Goal: Task Accomplishment & Management: Complete application form

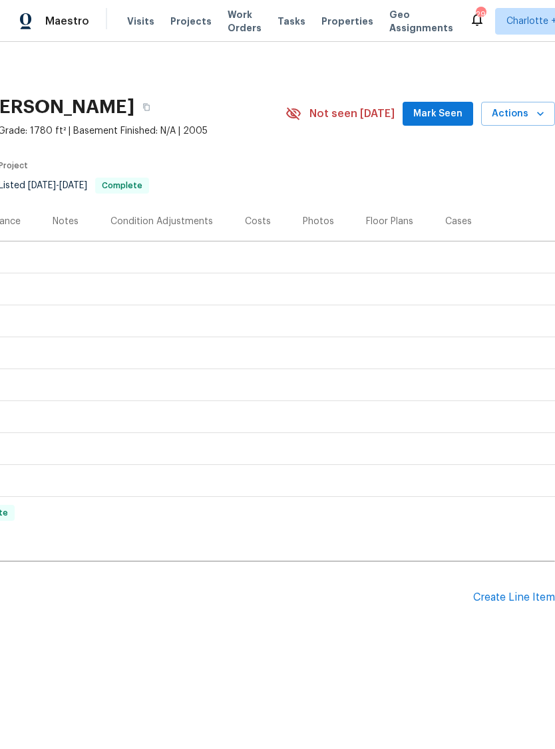
scroll to position [0, 197]
click at [510, 597] on div "Create Line Item" at bounding box center [514, 597] width 82 height 13
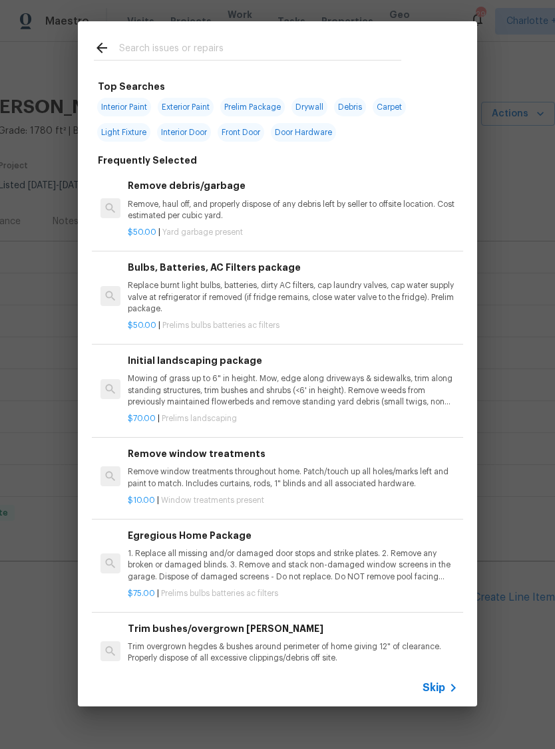
click at [438, 686] on span "Skip" at bounding box center [433, 687] width 23 height 13
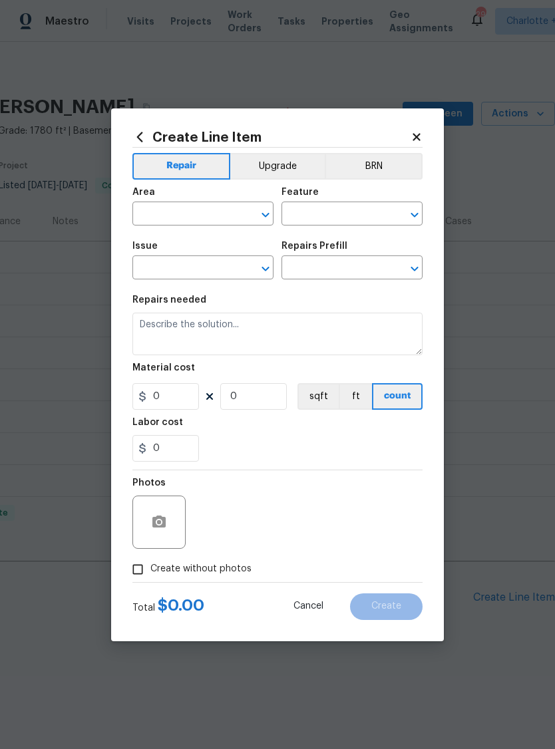
click at [208, 208] on input "text" at bounding box center [184, 215] width 104 height 21
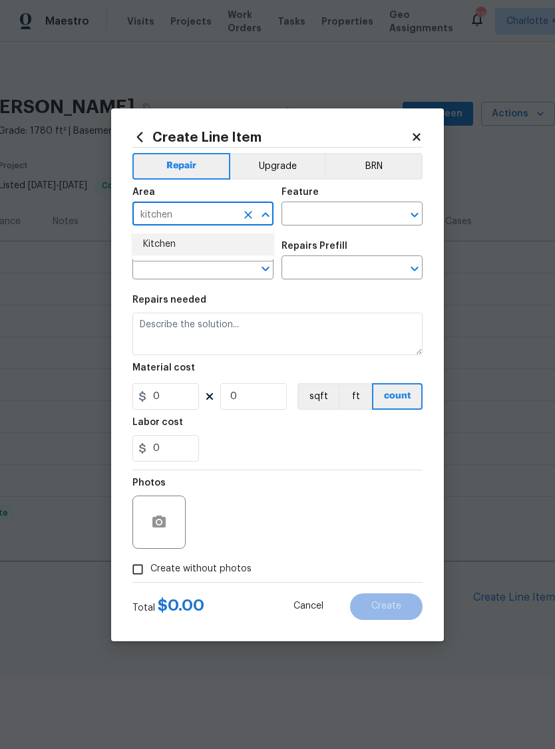
click at [225, 241] on li "Kitchen" at bounding box center [202, 245] width 141 height 22
type input "Kitchen"
click at [293, 207] on input "text" at bounding box center [333, 215] width 104 height 21
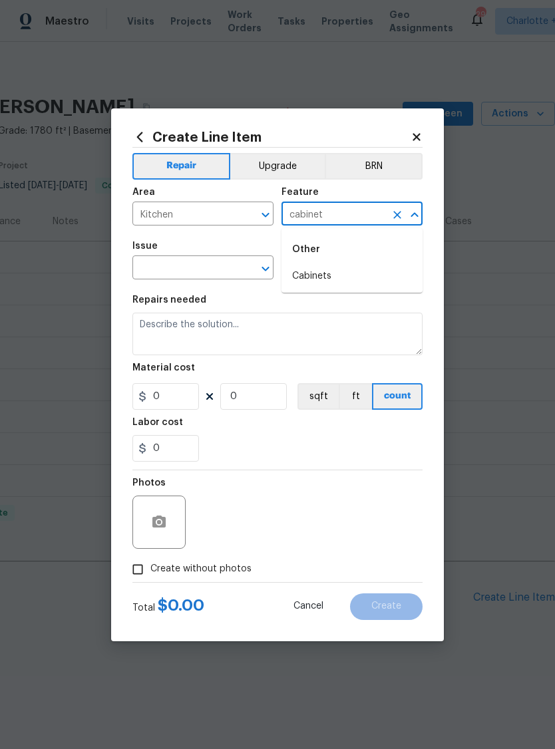
click at [348, 279] on li "Cabinets" at bounding box center [351, 276] width 141 height 22
type input "Cabinets"
click at [217, 261] on input "text" at bounding box center [184, 269] width 104 height 21
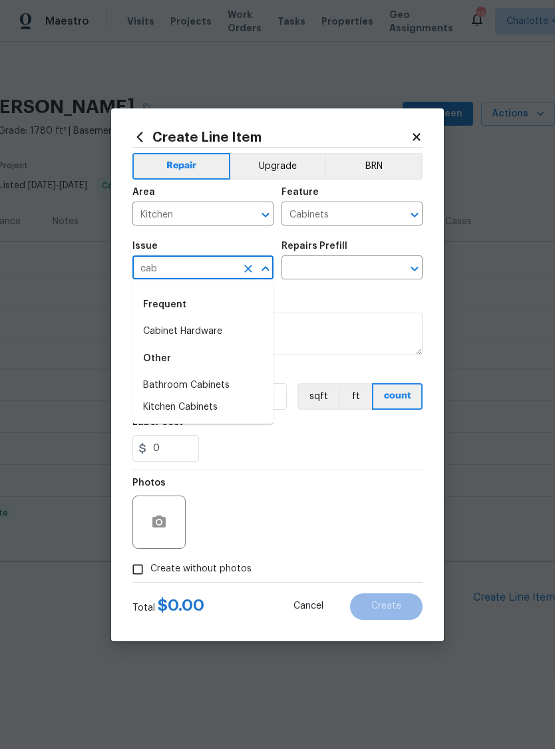
click at [210, 408] on li "Kitchen Cabinets" at bounding box center [202, 408] width 141 height 22
type input "Kitchen Cabinets"
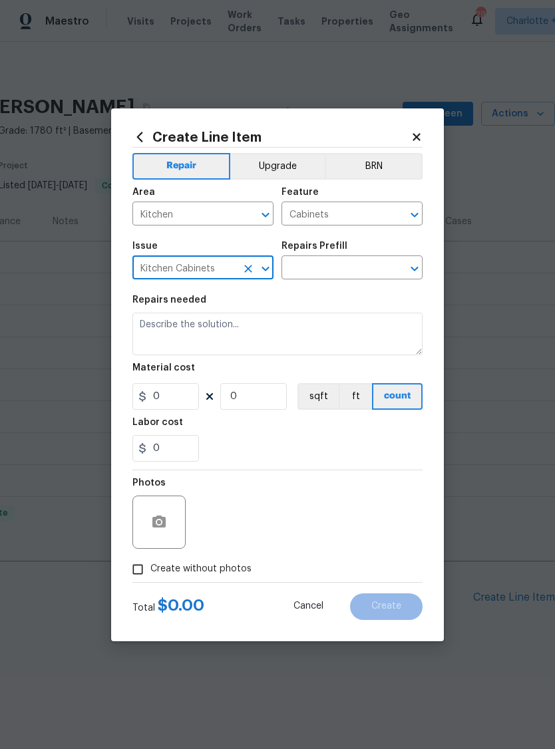
click at [334, 255] on div "Repairs Prefill" at bounding box center [351, 250] width 141 height 17
click at [349, 266] on input "text" at bounding box center [333, 269] width 104 height 21
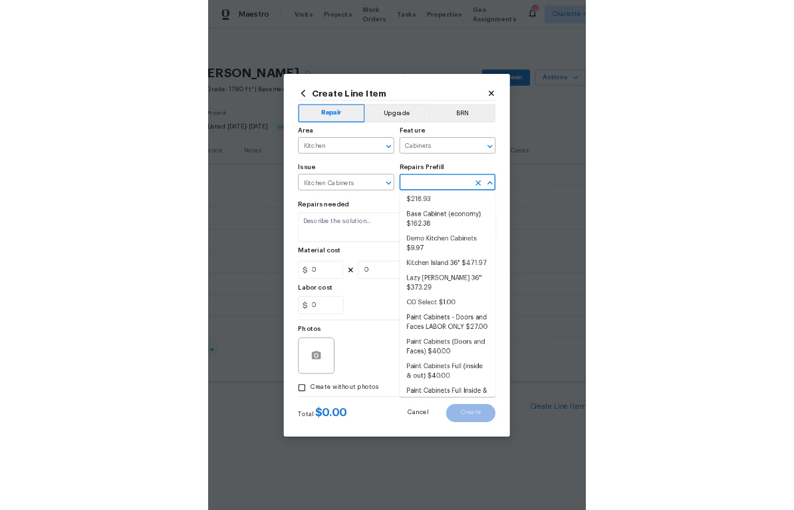
scroll to position [55, 0]
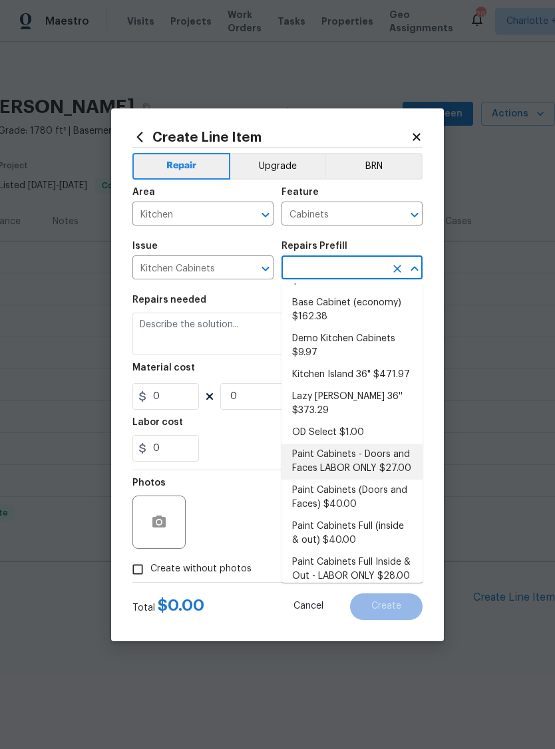
click at [367, 454] on li "Paint Cabinets - Doors and Faces LABOR ONLY $27.00" at bounding box center [351, 462] width 141 height 36
type input "Paint Cabinets - Doors and Faces LABOR ONLY $27.00"
type textarea "Prep, sand, mask and apply 2 coats of paint to the kitchen cabinet doors and bo…"
type input "1"
type input "Paint Cabinets - Doors and Faces LABOR ONLY $27.00"
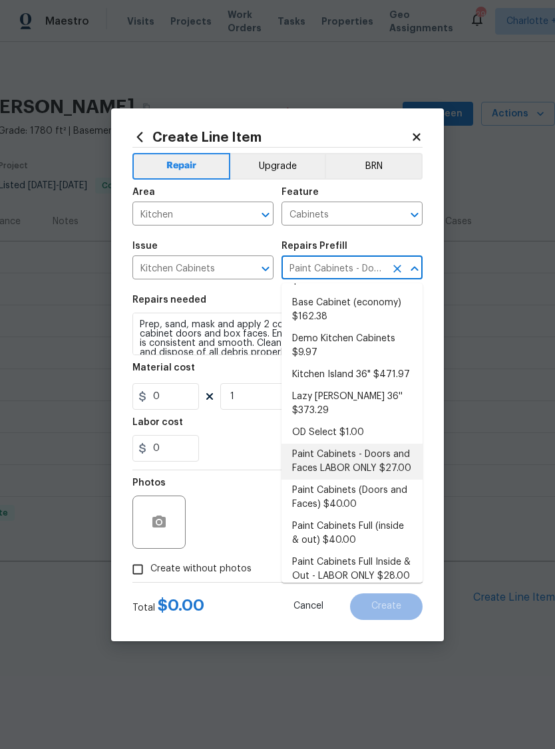
type input "27"
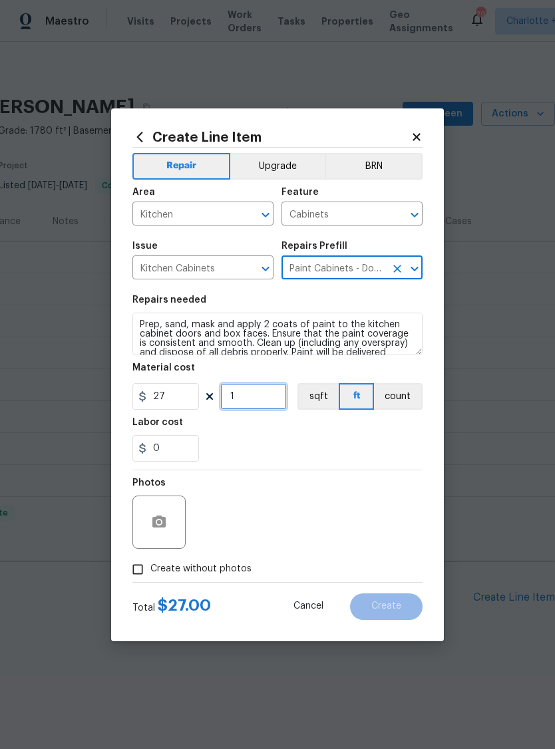
click at [257, 399] on input "1" at bounding box center [253, 396] width 67 height 27
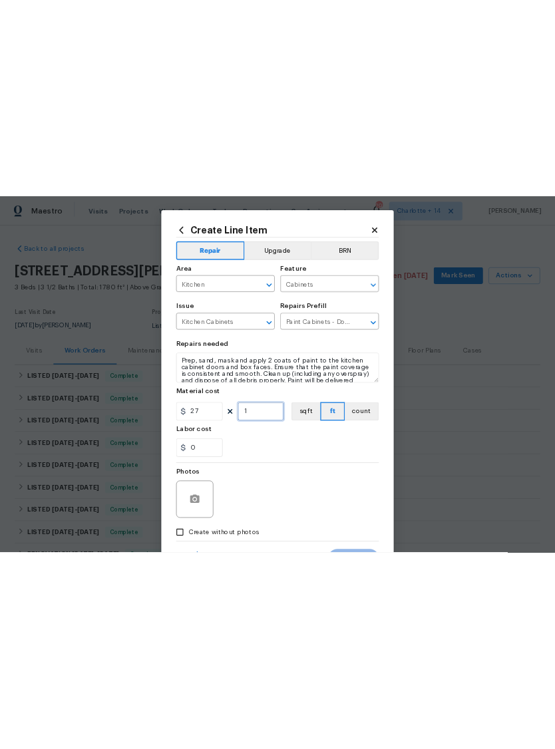
scroll to position [0, 0]
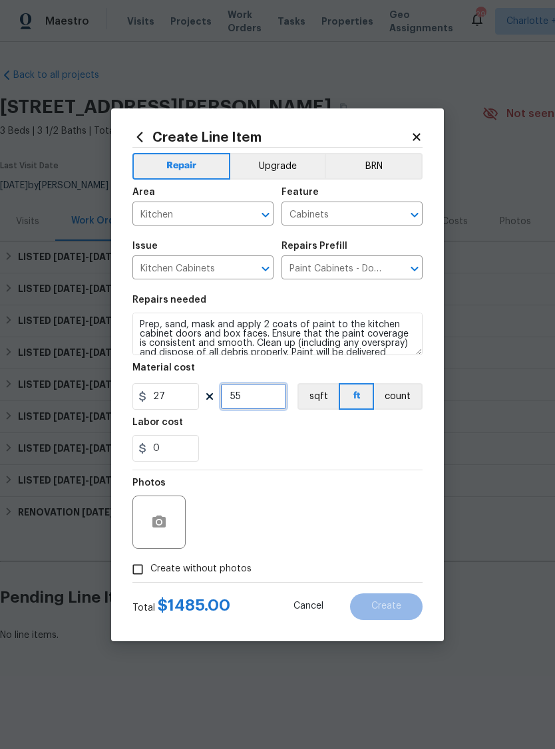
type input "55"
click at [204, 569] on span "Create without photos" at bounding box center [200, 569] width 101 height 14
click at [150, 569] on input "Create without photos" at bounding box center [137, 569] width 25 height 25
checkbox input "true"
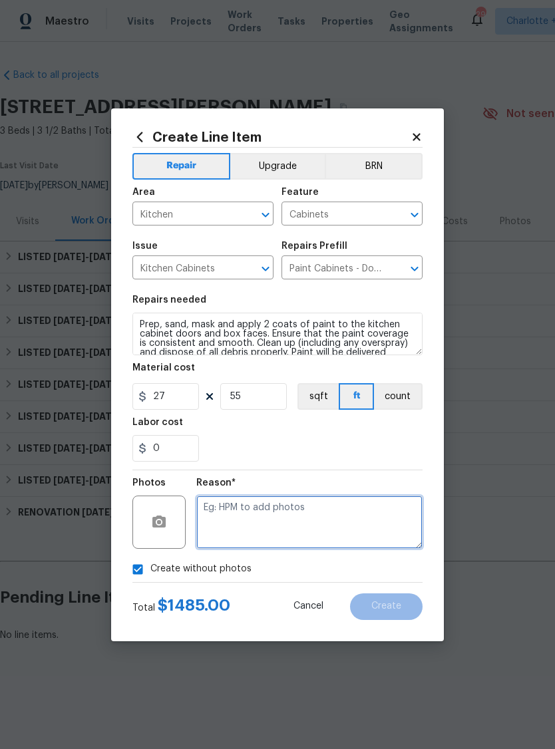
click at [307, 520] on textarea at bounding box center [309, 522] width 226 height 53
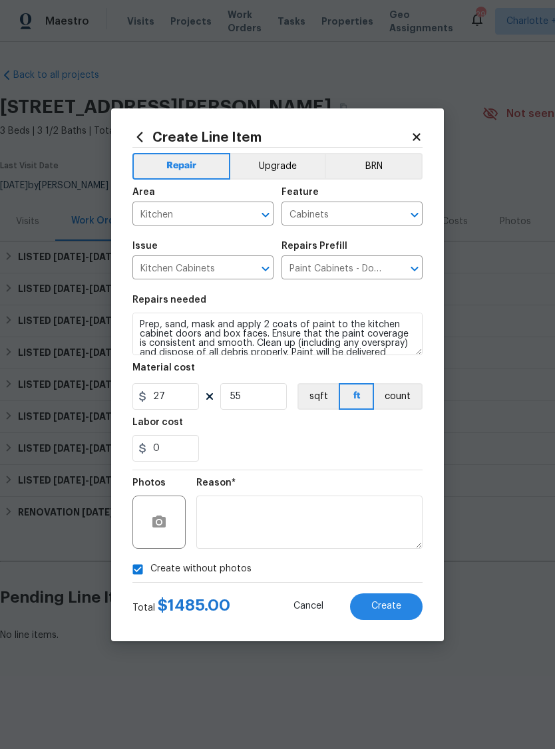
click at [284, 163] on button "Upgrade" at bounding box center [277, 166] width 95 height 27
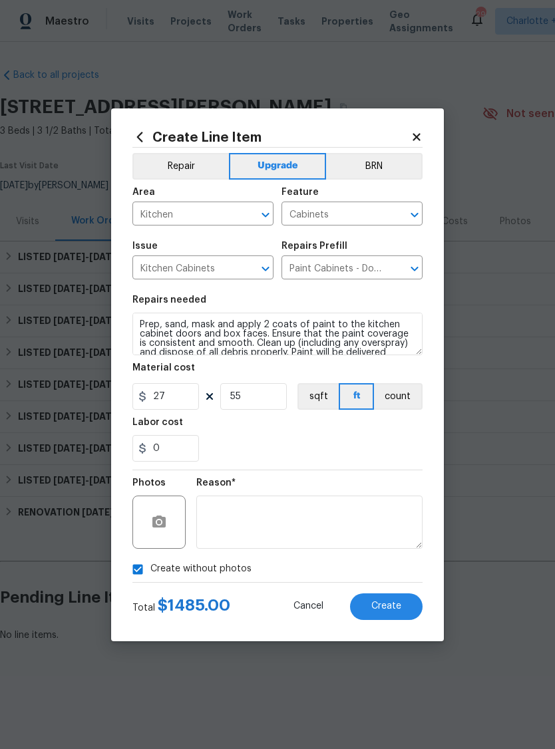
click at [385, 607] on span "Create" at bounding box center [386, 606] width 30 height 10
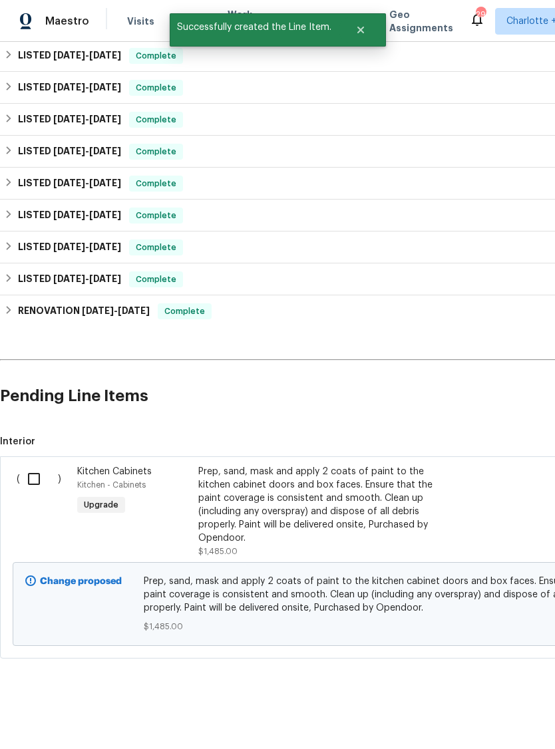
scroll to position [202, 0]
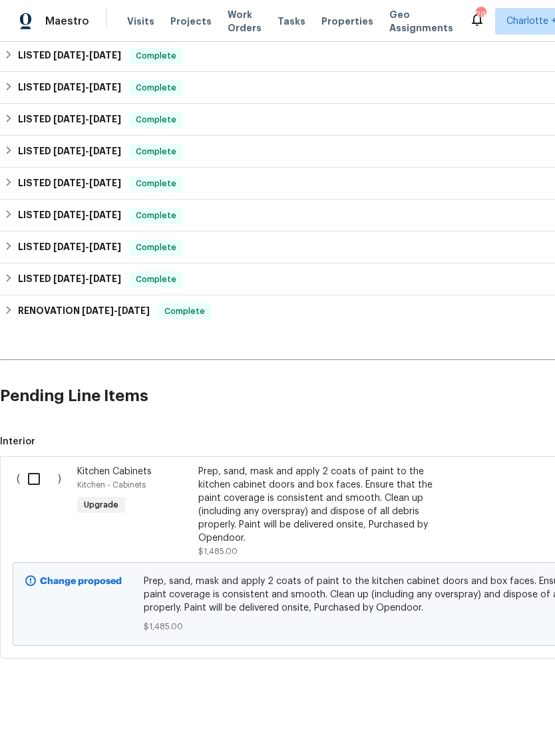
click at [39, 474] on input "checkbox" at bounding box center [39, 479] width 38 height 28
checkbox input "true"
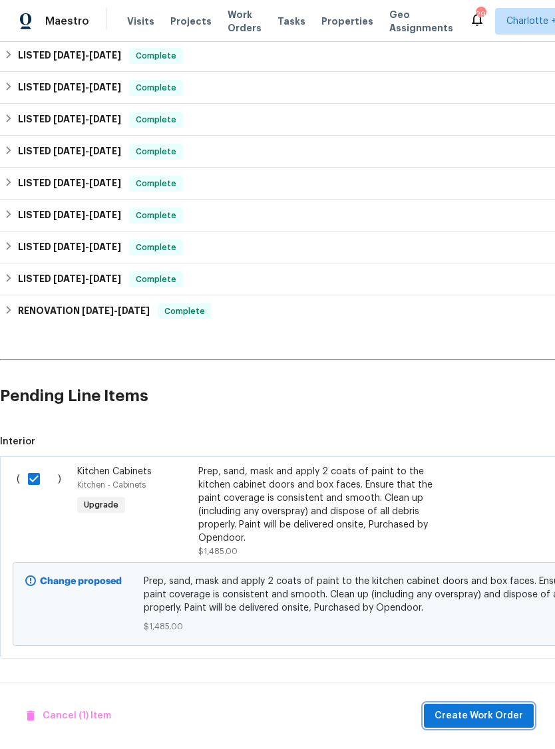
click at [486, 711] on span "Create Work Order" at bounding box center [478, 716] width 88 height 17
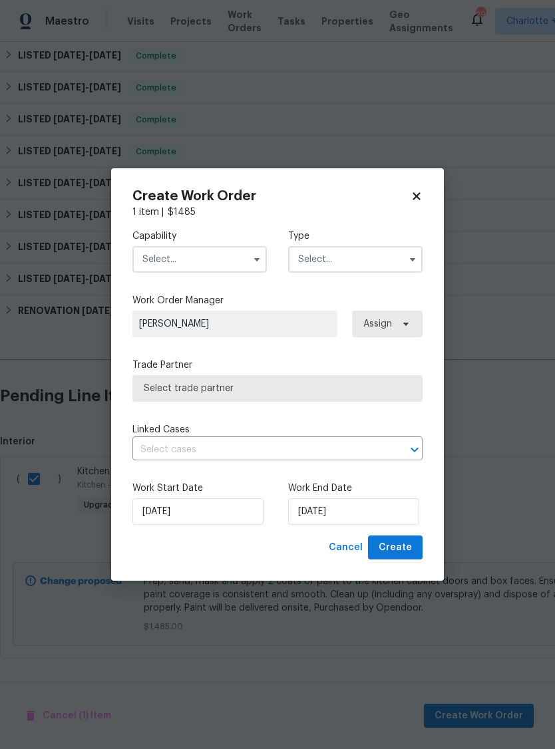
click at [212, 253] on input "text" at bounding box center [199, 259] width 134 height 27
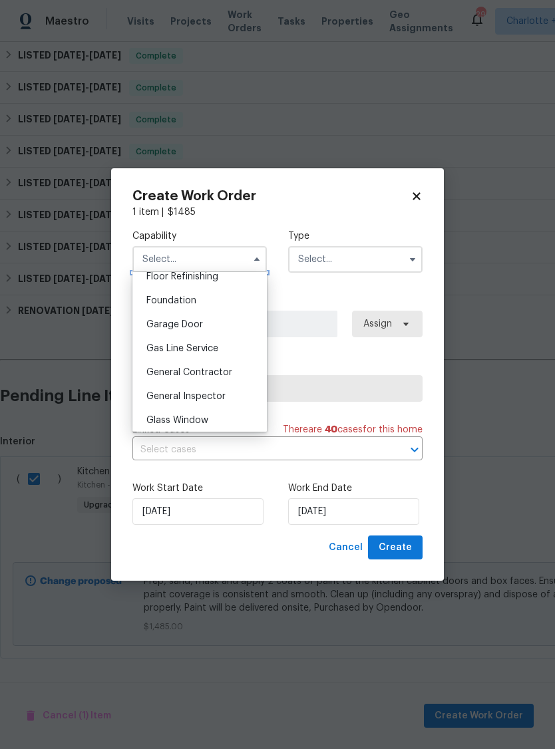
scroll to position [550, 0]
click at [215, 372] on span "General Contractor" at bounding box center [189, 373] width 86 height 9
type input "General Contractor"
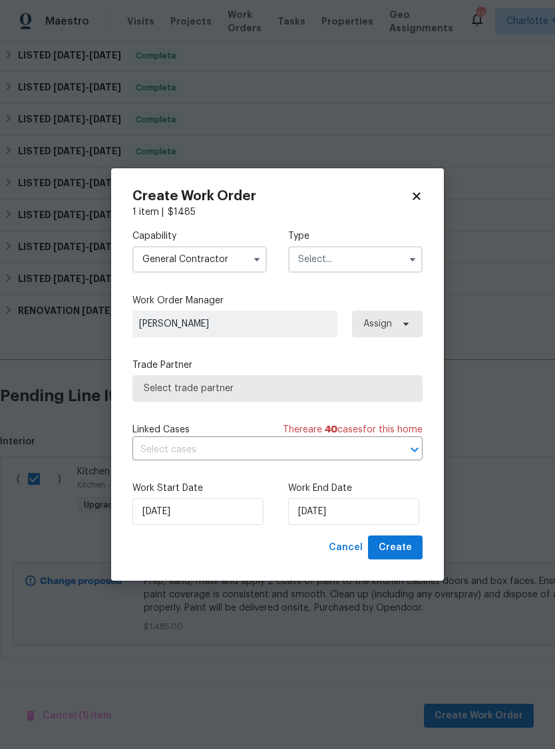
click at [350, 260] on input "text" at bounding box center [355, 259] width 134 height 27
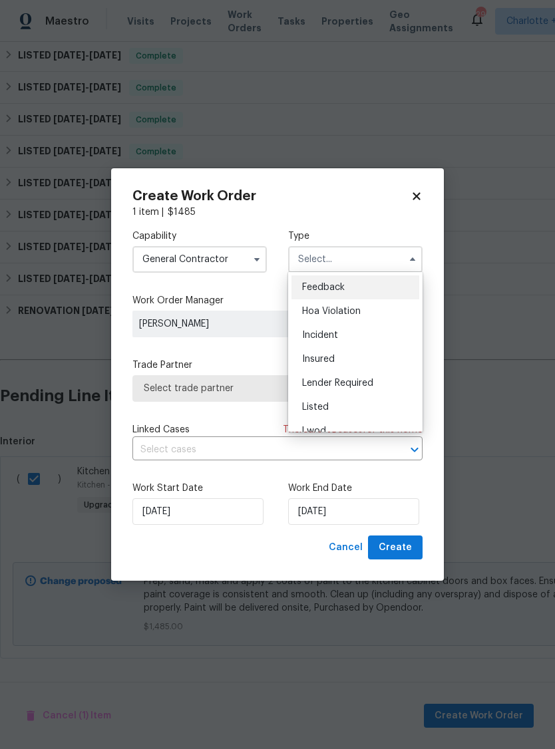
click at [339, 403] on div "Listed" at bounding box center [355, 407] width 128 height 24
type input "Listed"
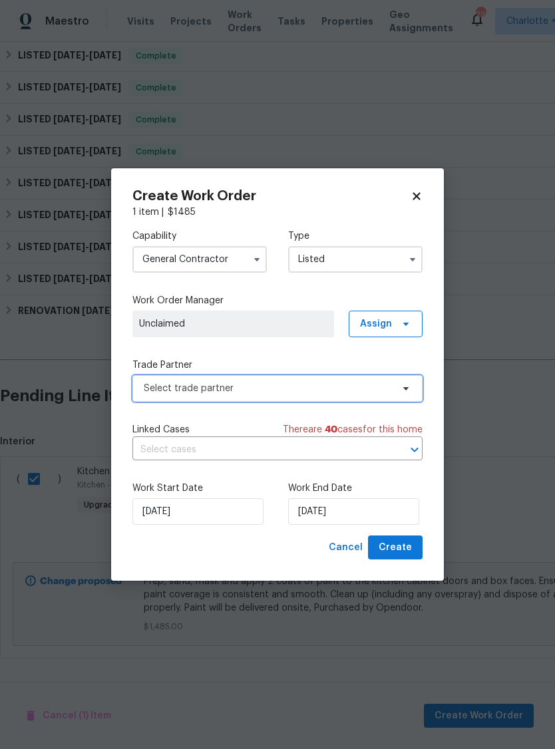
click at [363, 389] on span "Select trade partner" at bounding box center [268, 388] width 248 height 13
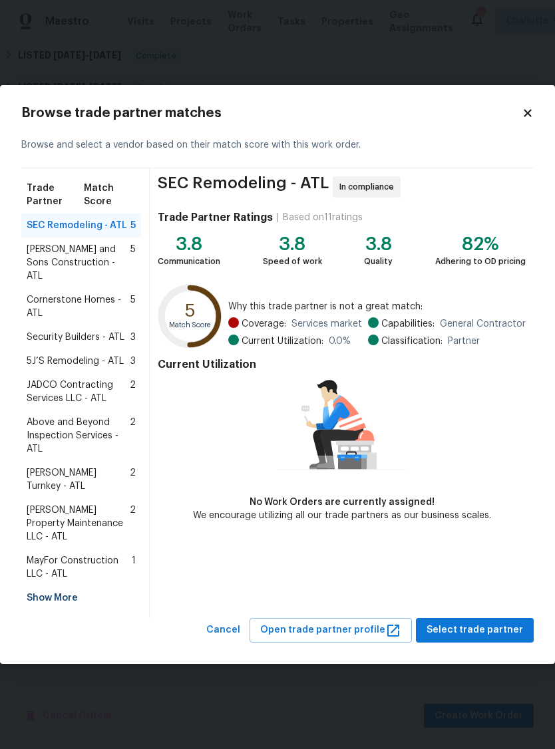
click at [83, 363] on span "5J’S Remodeling - ATL" at bounding box center [75, 361] width 97 height 13
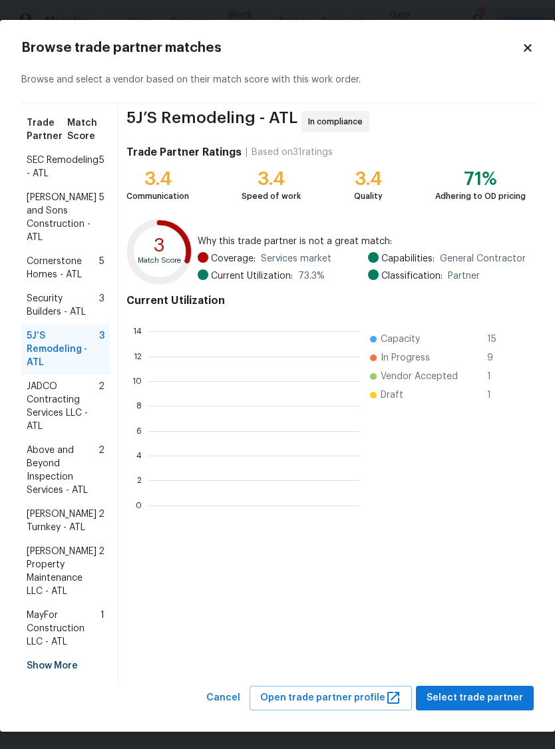
scroll to position [1, 1]
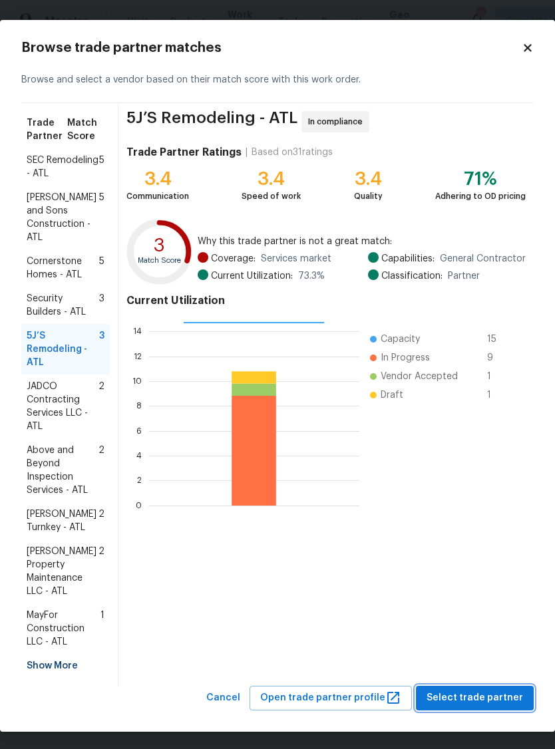
click at [493, 691] on span "Select trade partner" at bounding box center [474, 698] width 96 height 17
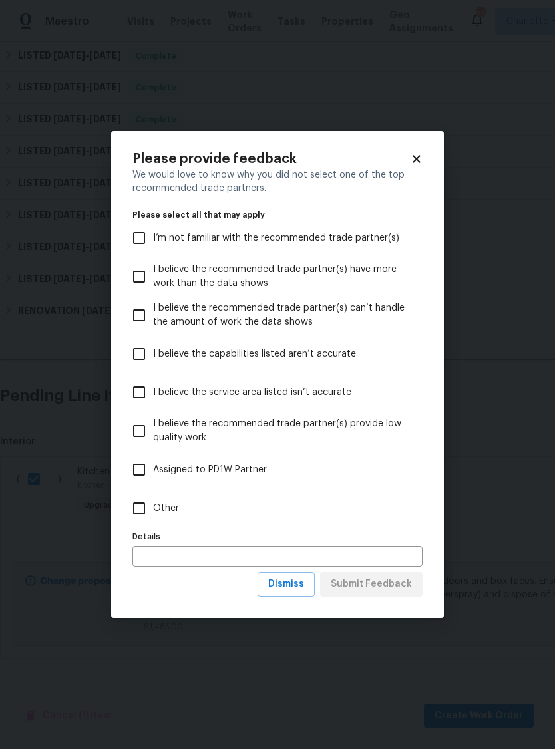
click at [198, 506] on label "Other" at bounding box center [268, 508] width 287 height 39
click at [153, 506] on input "Other" at bounding box center [139, 508] width 28 height 28
checkbox input "true"
click at [385, 590] on span "Submit Feedback" at bounding box center [371, 584] width 81 height 17
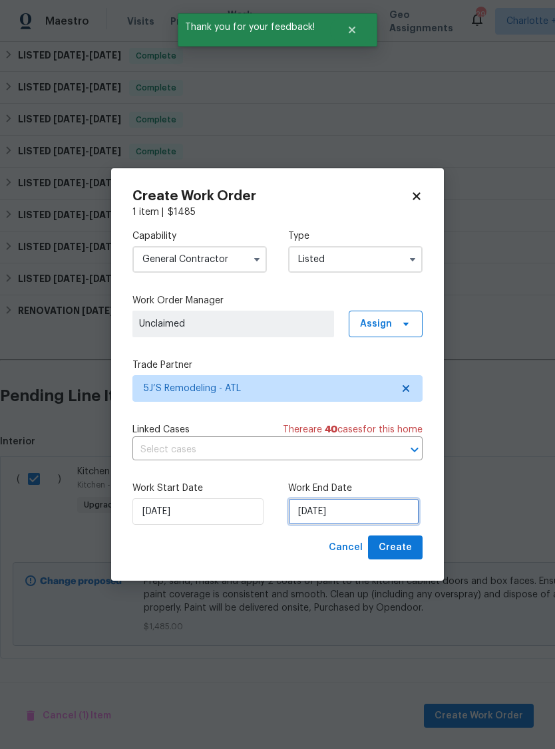
click at [377, 510] on input "[DATE]" at bounding box center [353, 511] width 131 height 27
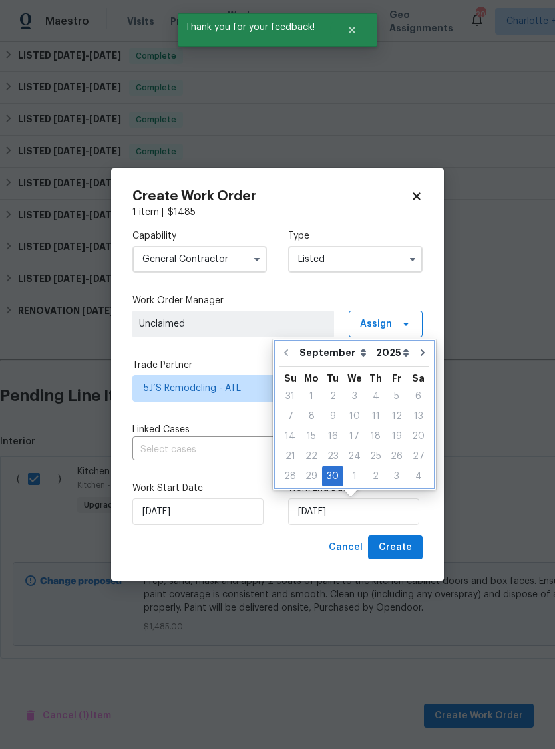
click at [417, 349] on icon "Go to next month" at bounding box center [422, 352] width 11 height 11
type input "10/30/2025"
select select "9"
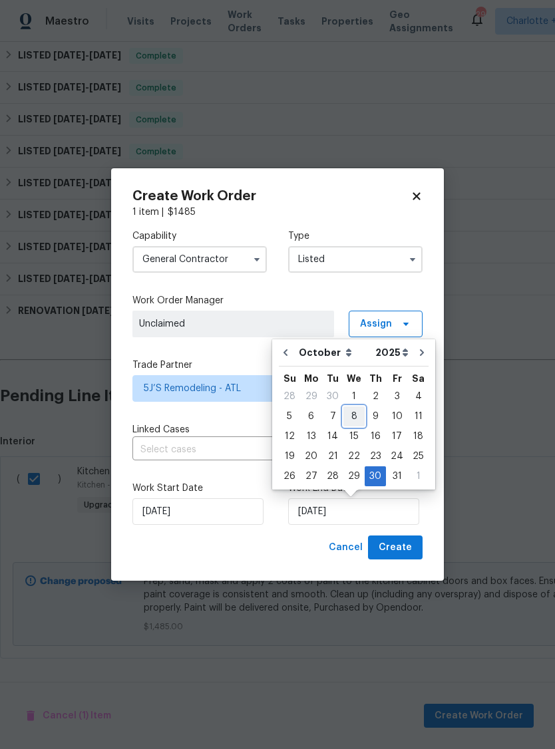
click at [354, 417] on div "8" at bounding box center [353, 416] width 21 height 19
type input "[DATE]"
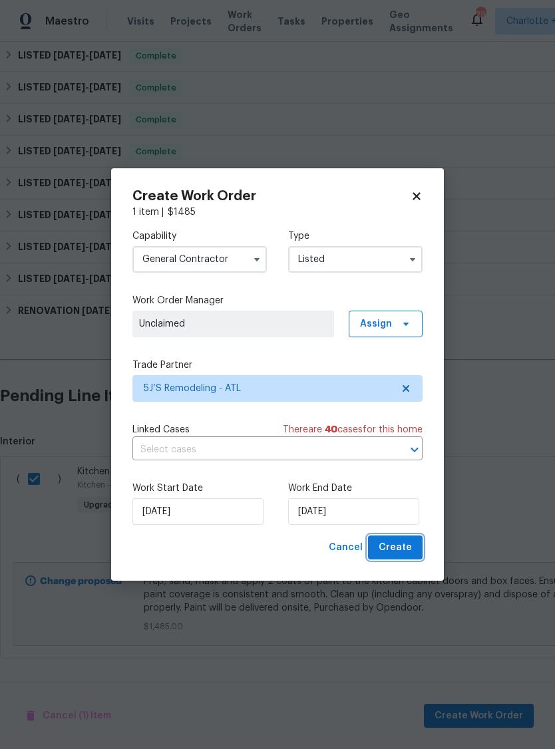
click at [399, 545] on span "Create" at bounding box center [395, 548] width 33 height 17
checkbox input "false"
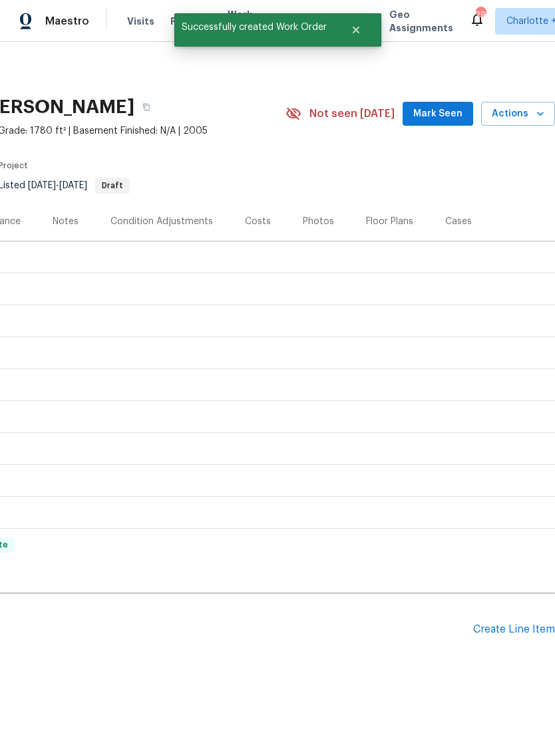
scroll to position [0, 197]
click at [522, 112] on span "Actions" at bounding box center [518, 114] width 53 height 17
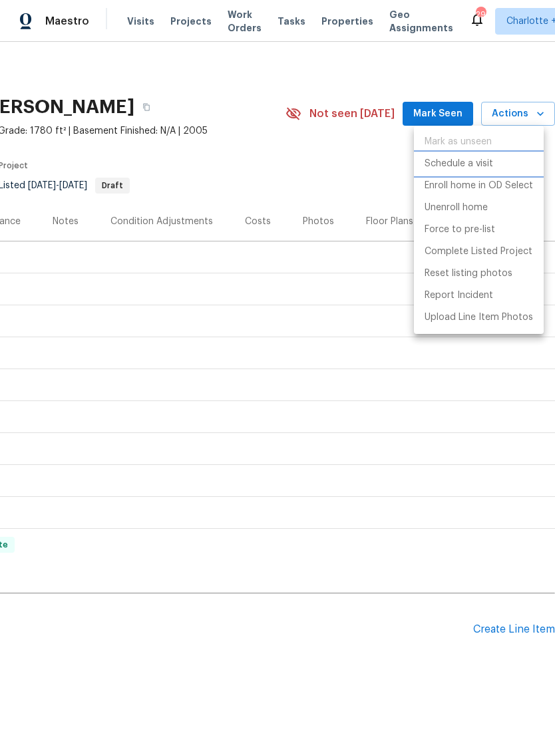
click at [476, 160] on p "Schedule a visit" at bounding box center [458, 164] width 69 height 14
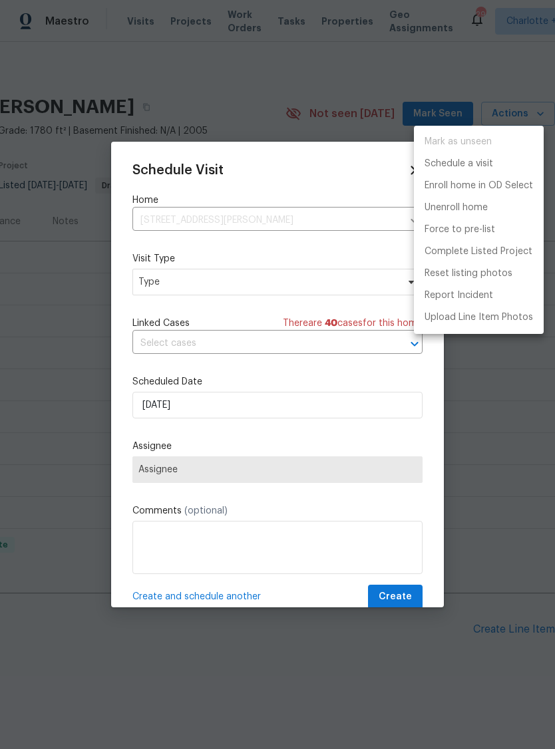
click at [348, 281] on div at bounding box center [277, 374] width 555 height 749
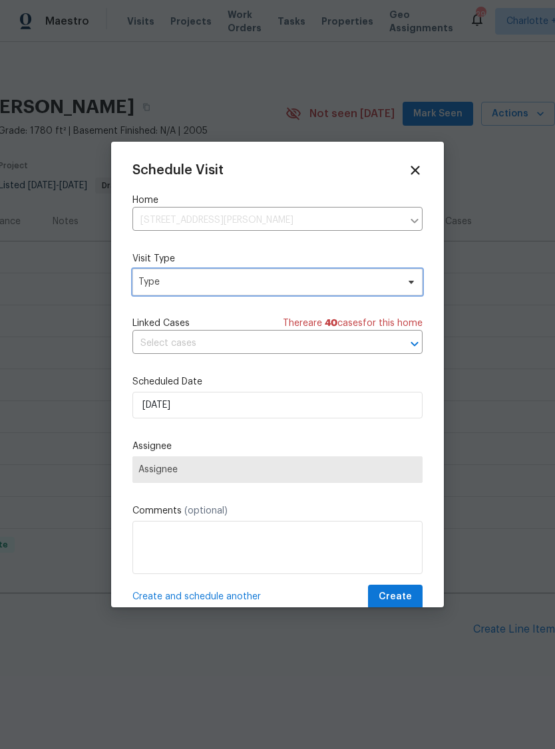
click at [352, 283] on span "Type" at bounding box center [267, 281] width 259 height 13
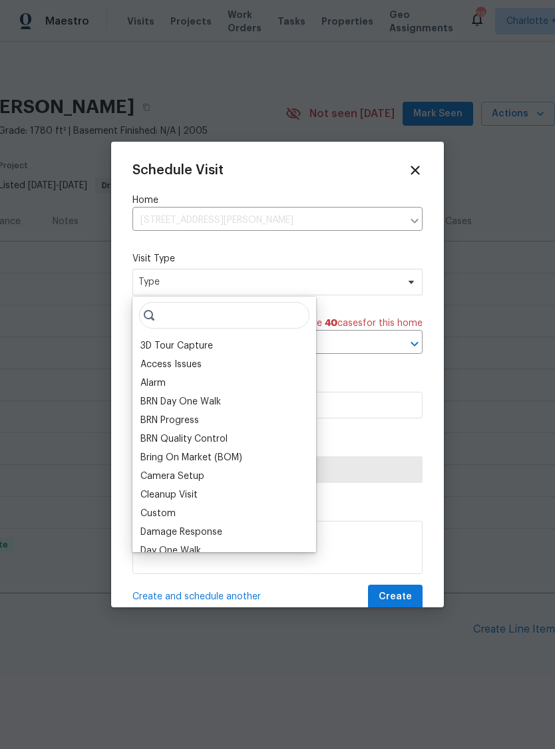
click at [216, 456] on div "Bring On Market (BOM)" at bounding box center [191, 457] width 102 height 13
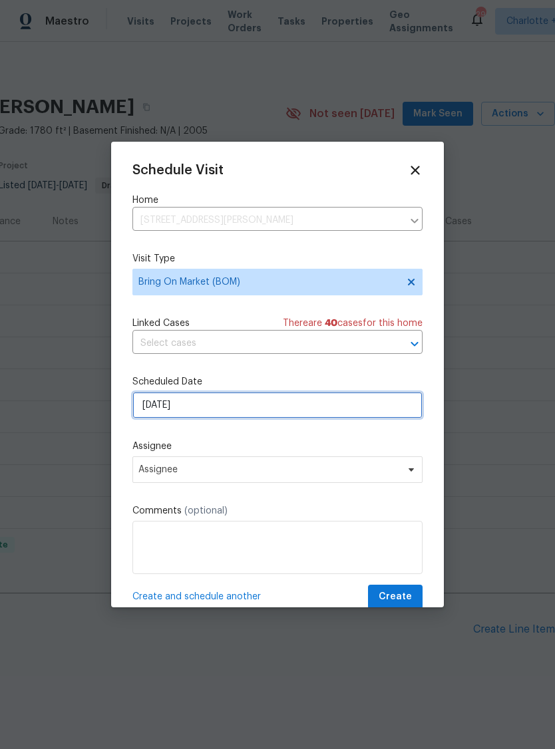
click at [335, 403] on input "[DATE]" at bounding box center [277, 405] width 290 height 27
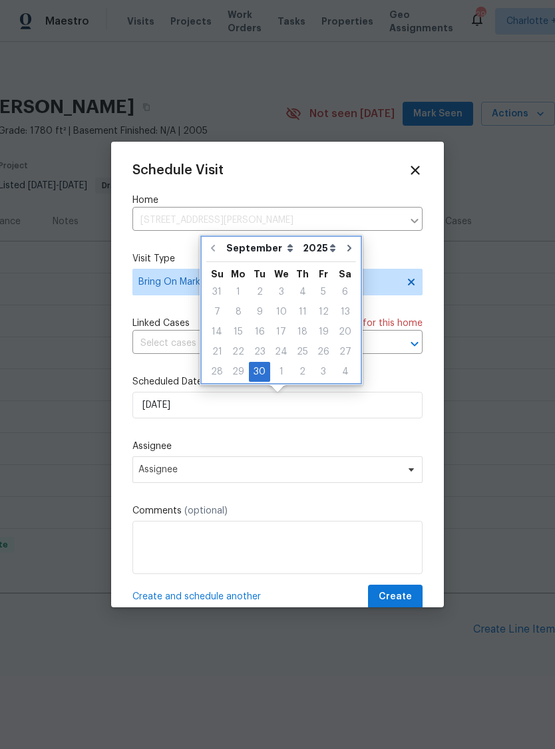
click at [347, 250] on icon "Go to next month" at bounding box center [349, 248] width 4 height 7
type input "10/30/2025"
select select "9"
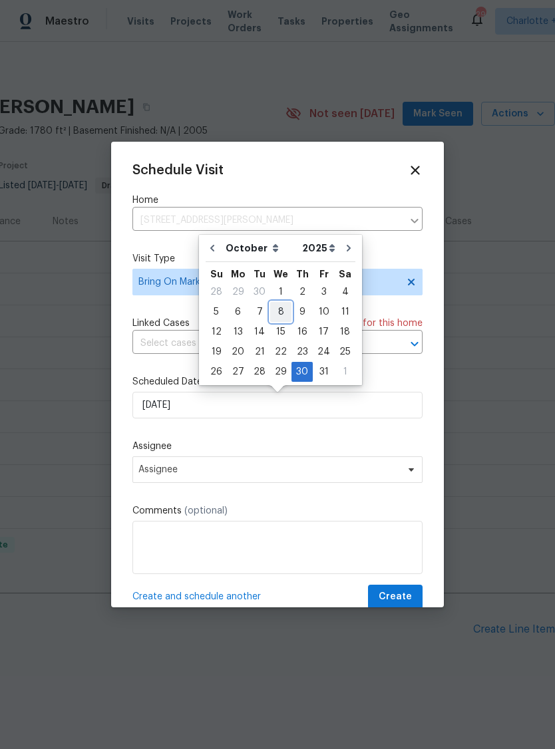
click at [282, 313] on div "8" at bounding box center [280, 312] width 21 height 19
type input "[DATE]"
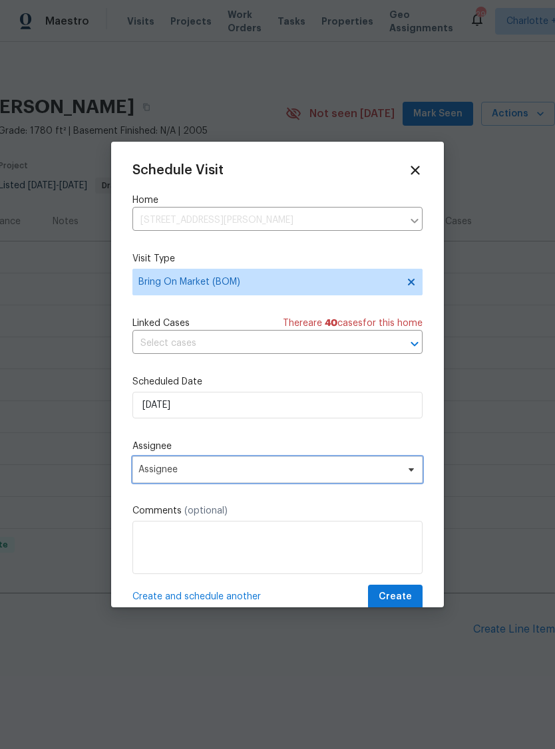
click at [399, 474] on span "Assignee" at bounding box center [277, 469] width 290 height 27
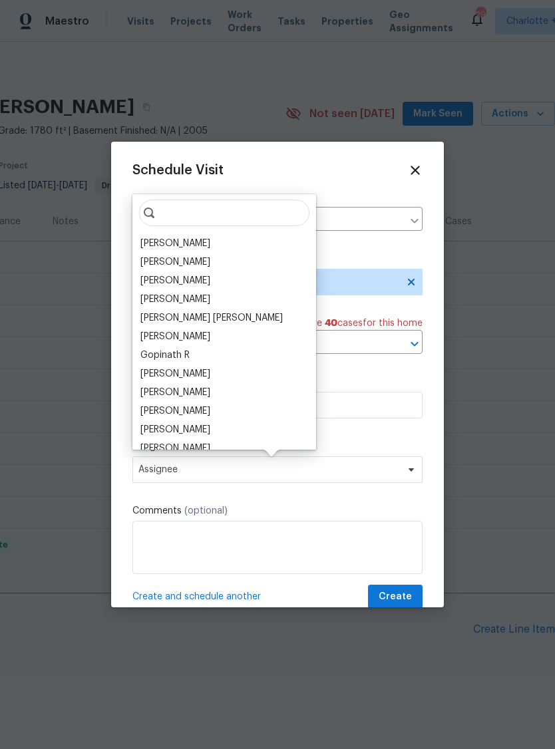
click at [200, 238] on div "[PERSON_NAME]" at bounding box center [224, 243] width 176 height 19
click at [174, 245] on div "[PERSON_NAME]" at bounding box center [175, 243] width 70 height 13
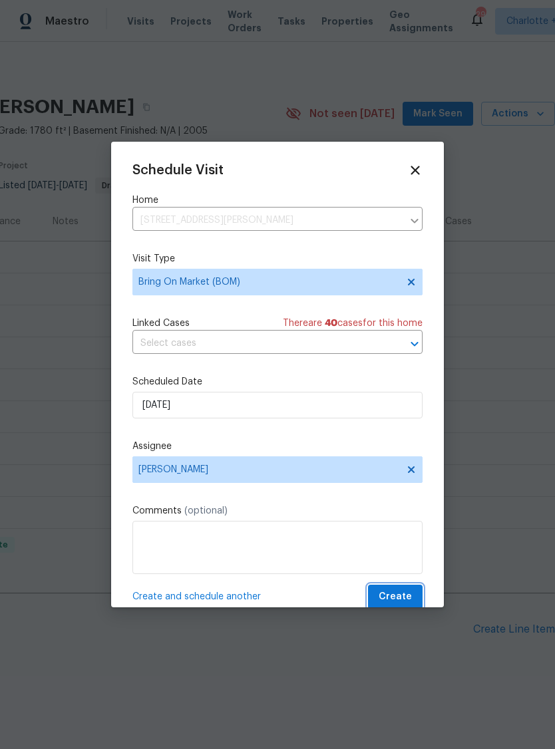
click at [392, 593] on span "Create" at bounding box center [395, 597] width 33 height 17
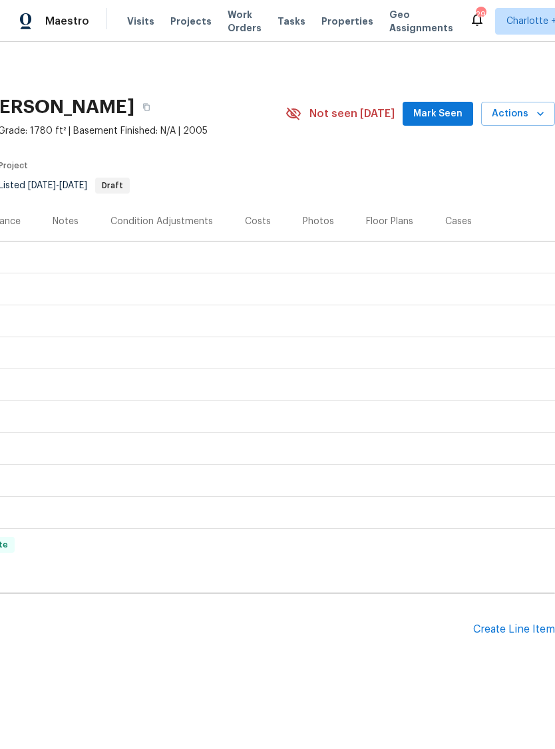
click at [454, 117] on span "Mark Seen" at bounding box center [437, 114] width 49 height 17
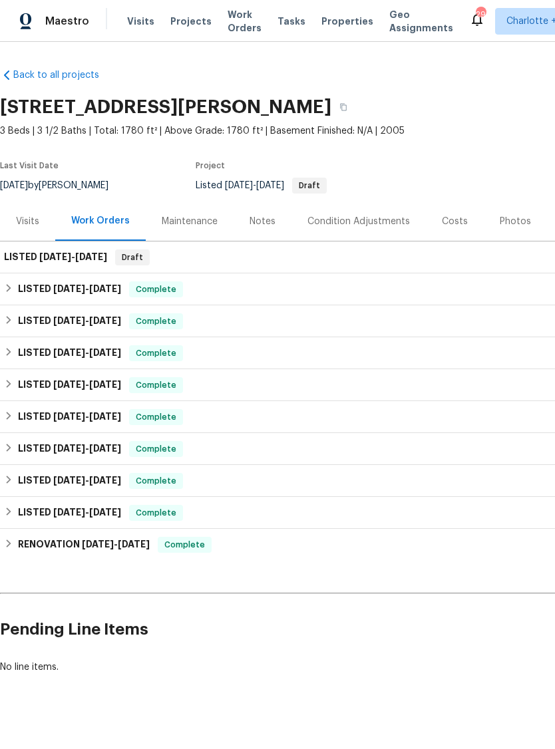
scroll to position [0, 0]
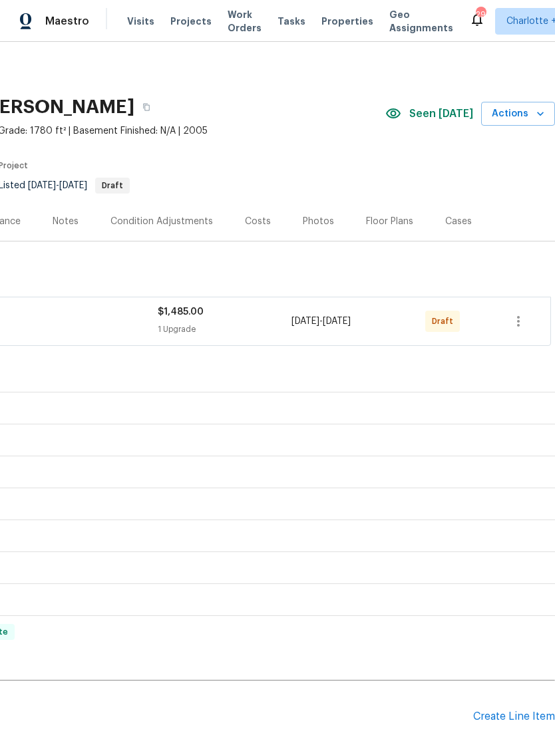
scroll to position [0, 197]
click at [520, 319] on icon "button" at bounding box center [518, 321] width 16 height 16
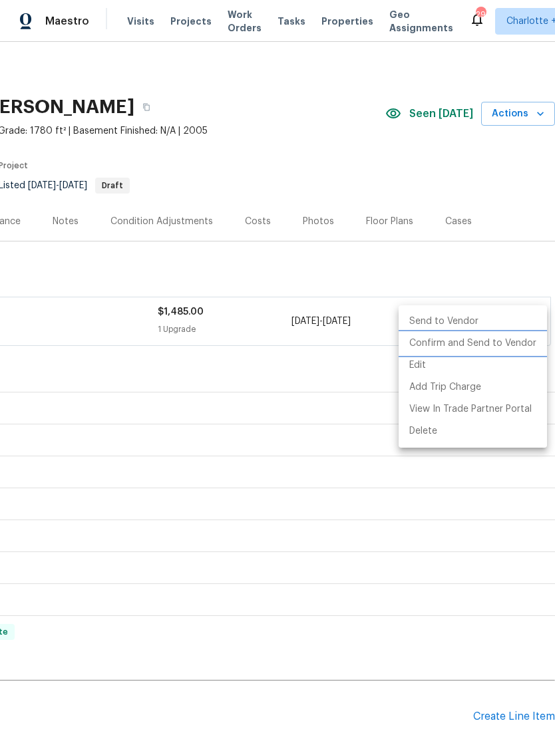
click at [478, 345] on li "Confirm and Send to Vendor" at bounding box center [473, 344] width 148 height 22
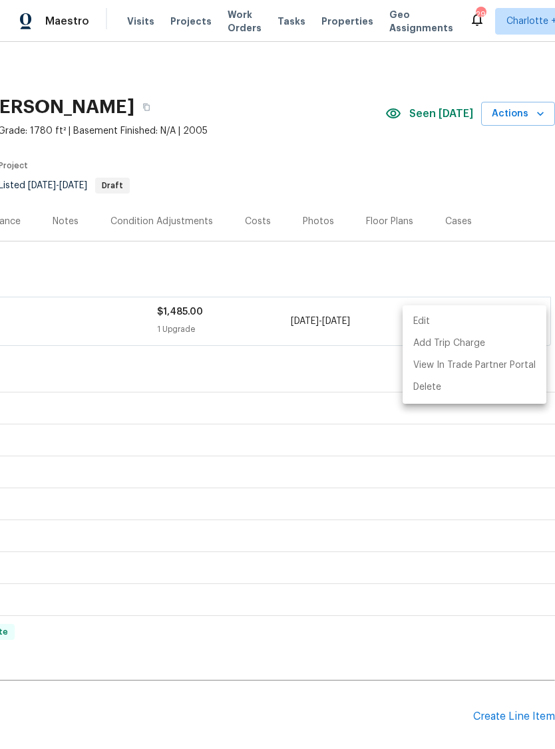
click at [343, 518] on div at bounding box center [277, 374] width 555 height 749
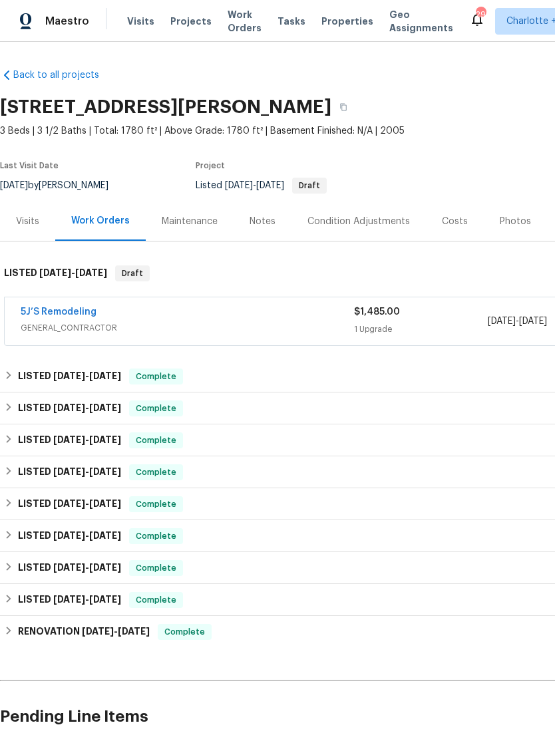
scroll to position [0, 0]
click at [61, 312] on link "5J’S Remodeling" at bounding box center [59, 311] width 76 height 9
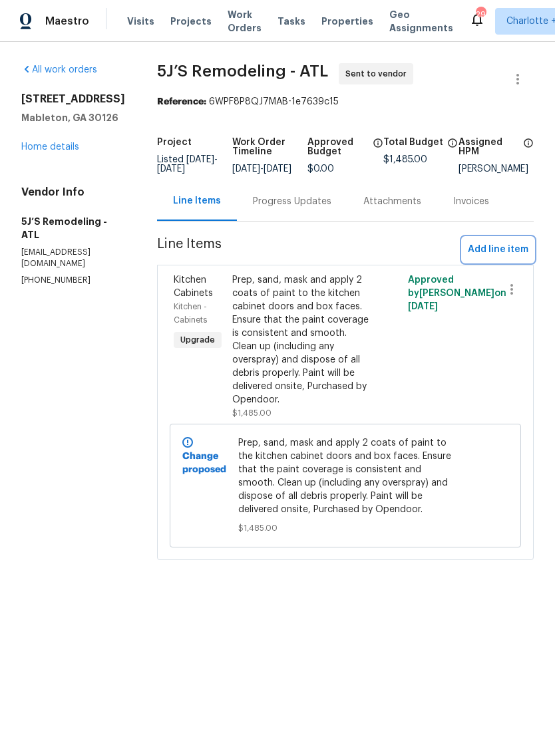
click at [494, 258] on span "Add line item" at bounding box center [498, 250] width 61 height 17
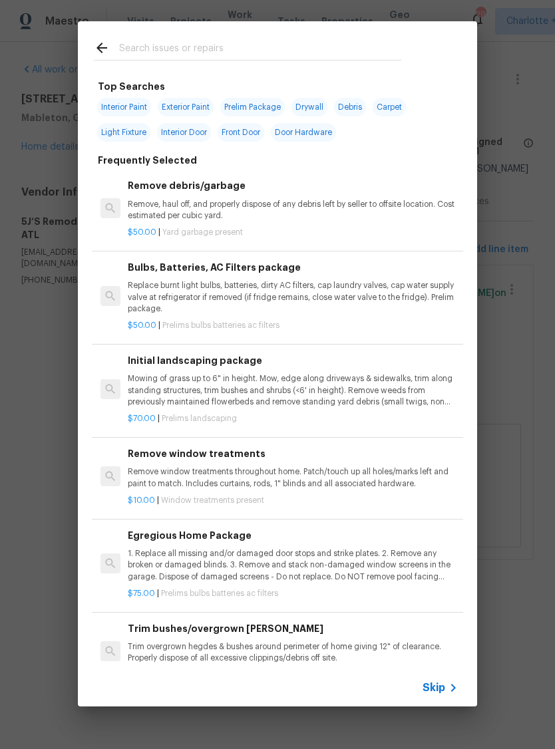
click at [443, 689] on span "Skip" at bounding box center [433, 687] width 23 height 13
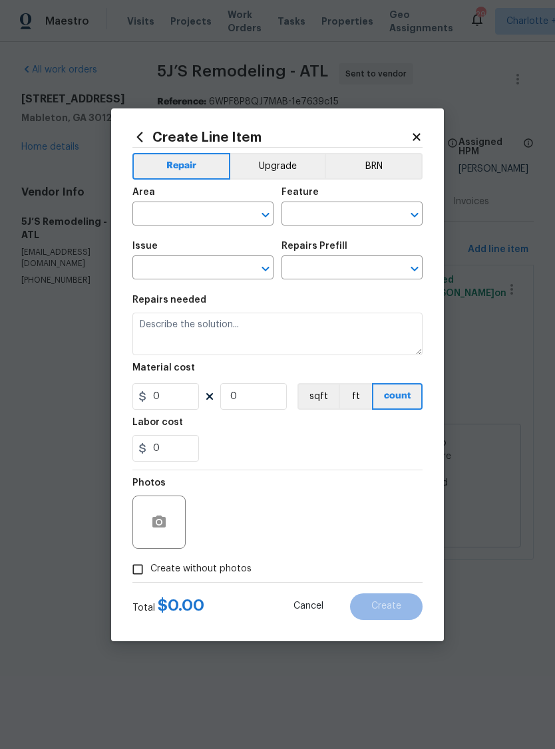
click at [285, 164] on button "Upgrade" at bounding box center [277, 166] width 95 height 27
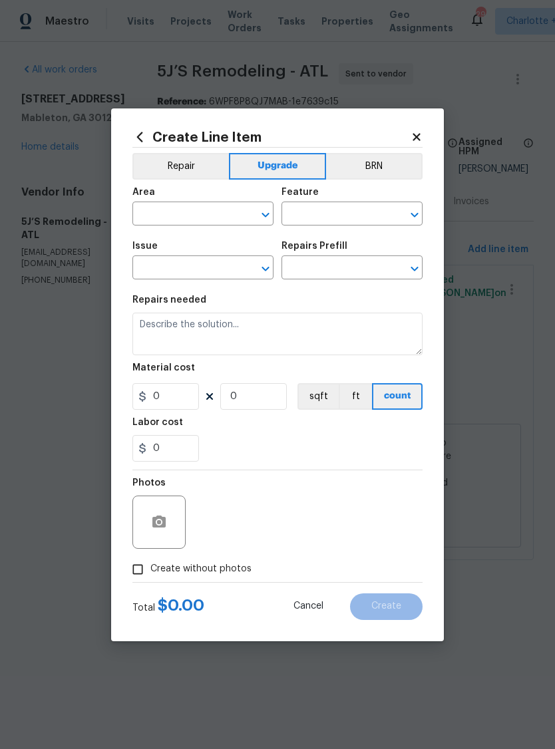
click at [212, 210] on input "text" at bounding box center [184, 215] width 104 height 21
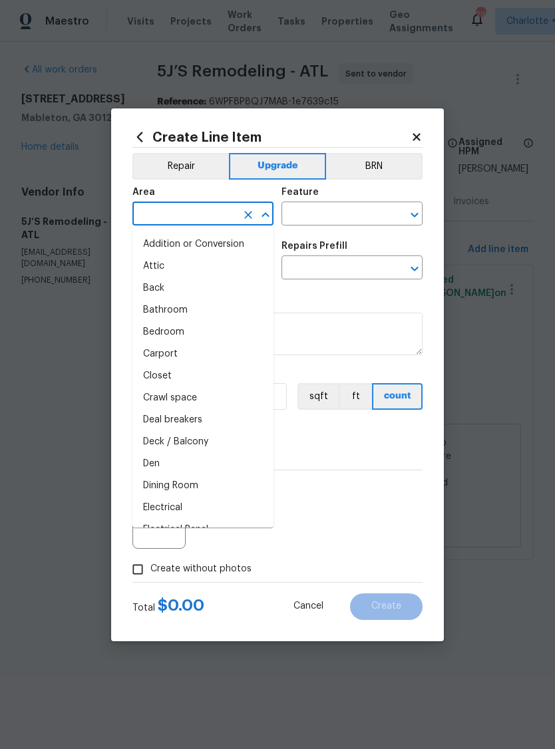
type input "live"
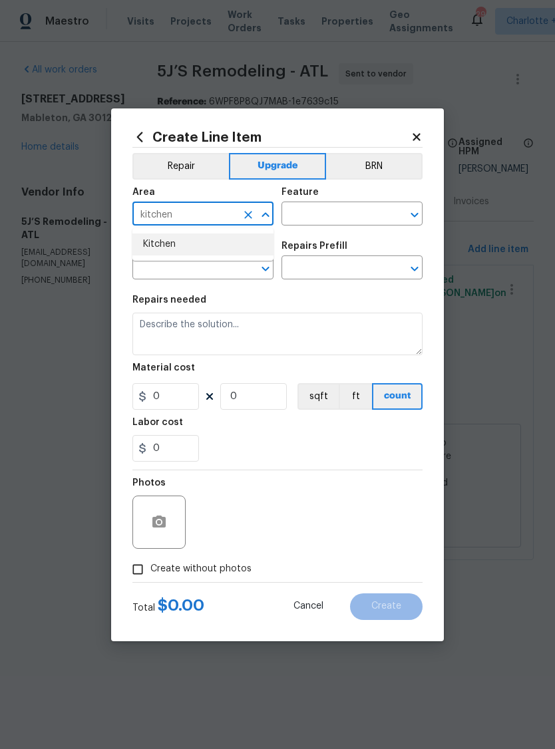
click at [202, 244] on li "Kitchen" at bounding box center [202, 245] width 141 height 22
type input "Kitchen"
click at [307, 212] on input "text" at bounding box center [333, 215] width 104 height 21
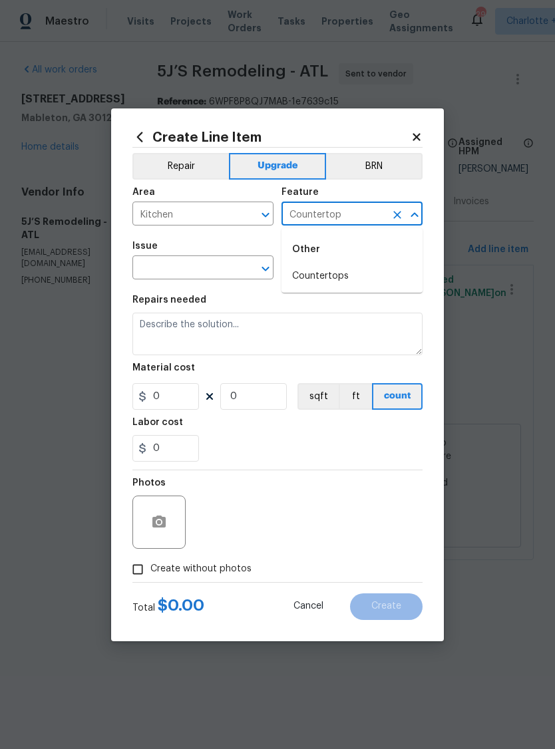
click at [349, 277] on li "Countertops" at bounding box center [351, 276] width 141 height 22
type input "Countertops"
click at [202, 261] on input "text" at bounding box center [184, 269] width 104 height 21
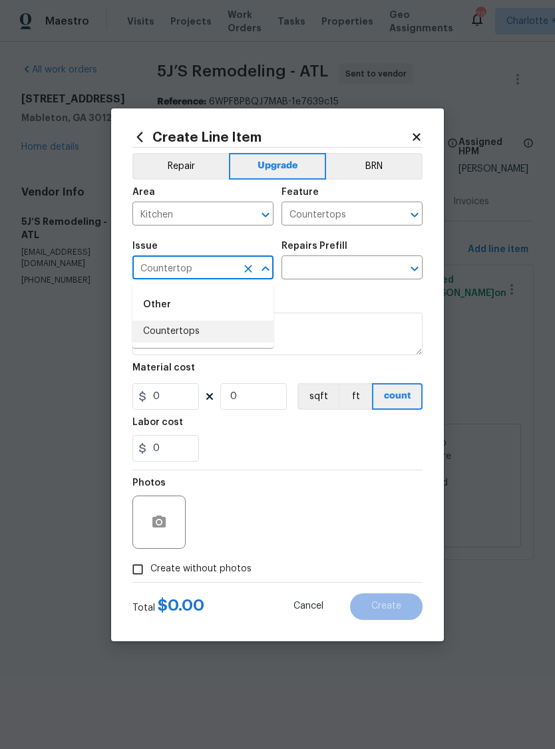
click at [198, 333] on li "Countertops" at bounding box center [202, 332] width 141 height 22
type input "Countertops"
click at [333, 260] on input "text" at bounding box center [333, 269] width 104 height 21
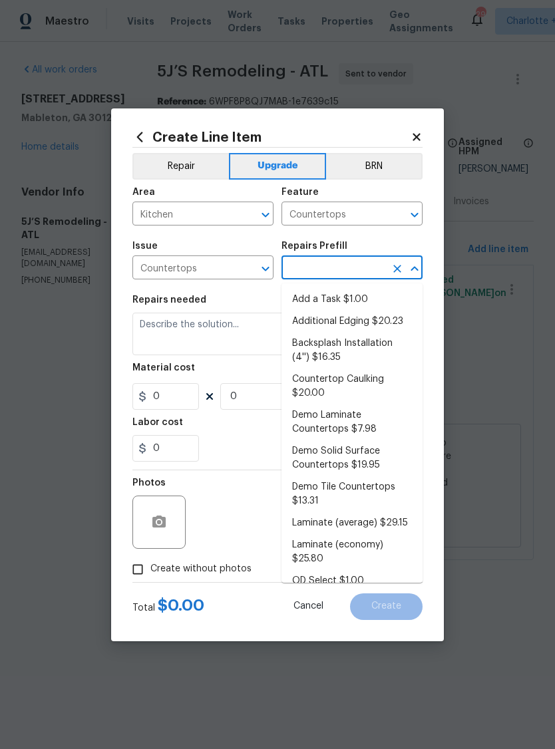
click at [333, 259] on input "text" at bounding box center [333, 269] width 104 height 21
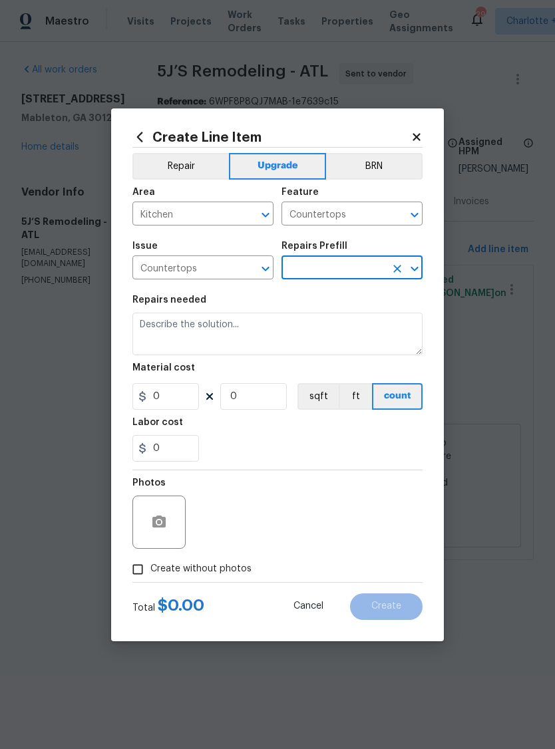
click at [341, 269] on input "text" at bounding box center [333, 269] width 104 height 21
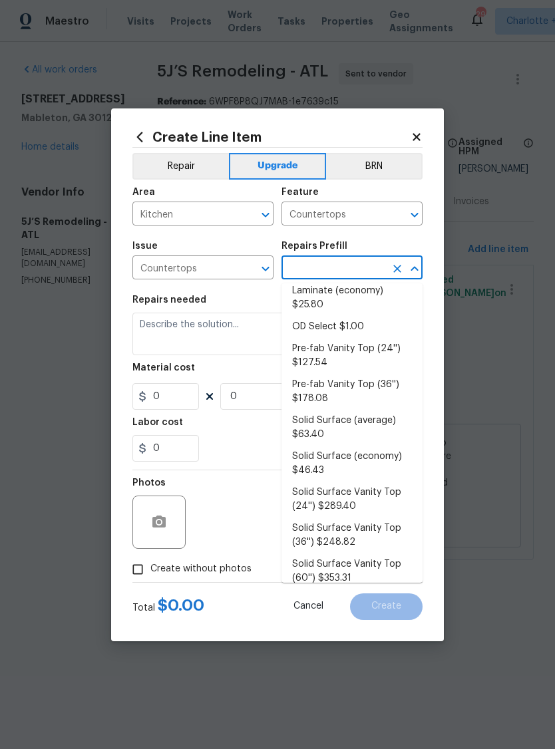
scroll to position [263, 0]
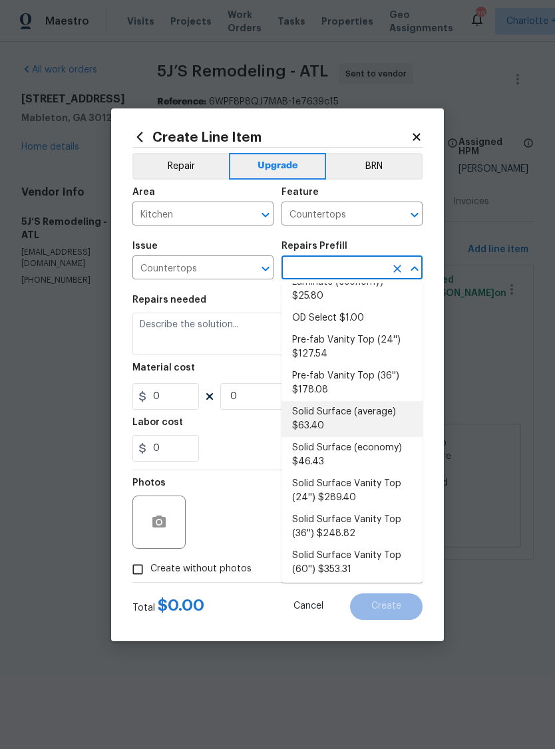
click at [341, 420] on li "Solid Surface (average) $63.40" at bounding box center [351, 419] width 141 height 36
type input "Solid Surface (average) $63.40"
type textarea "Remove the existing countertops (if present) and prep the area. Install new sol…"
type input "1"
type input "Solid Surface (average) $63.40"
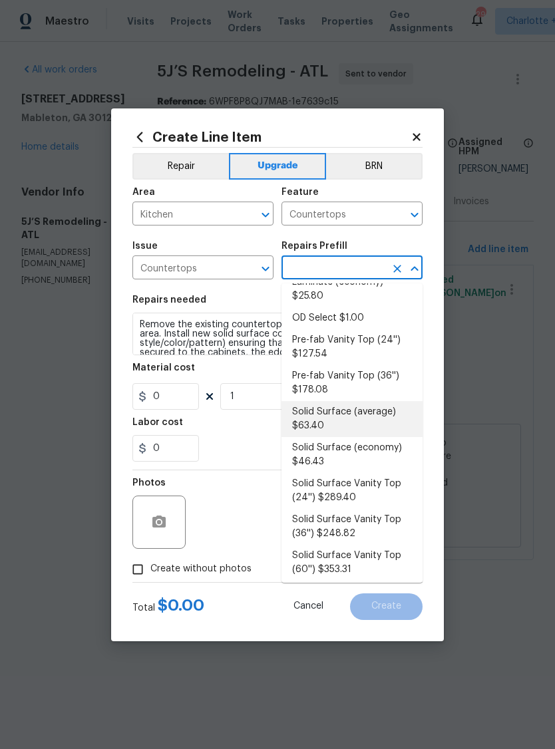
type input "63.4"
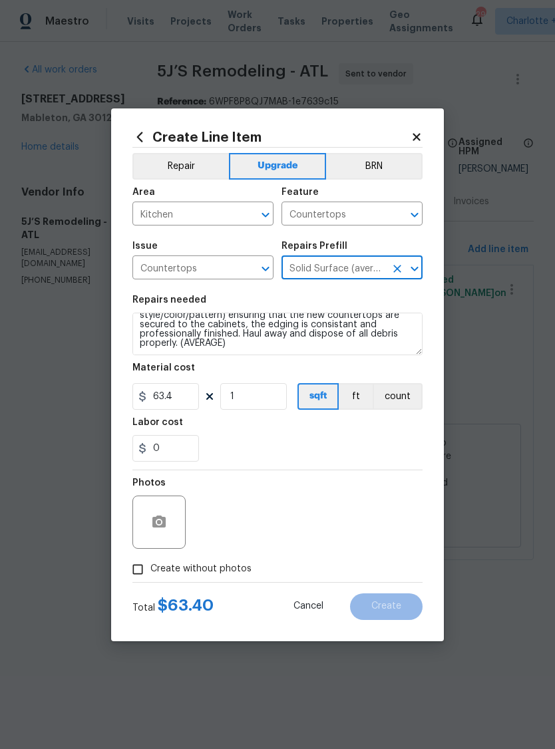
scroll to position [28, 0]
click at [262, 400] on input "1" at bounding box center [253, 396] width 67 height 27
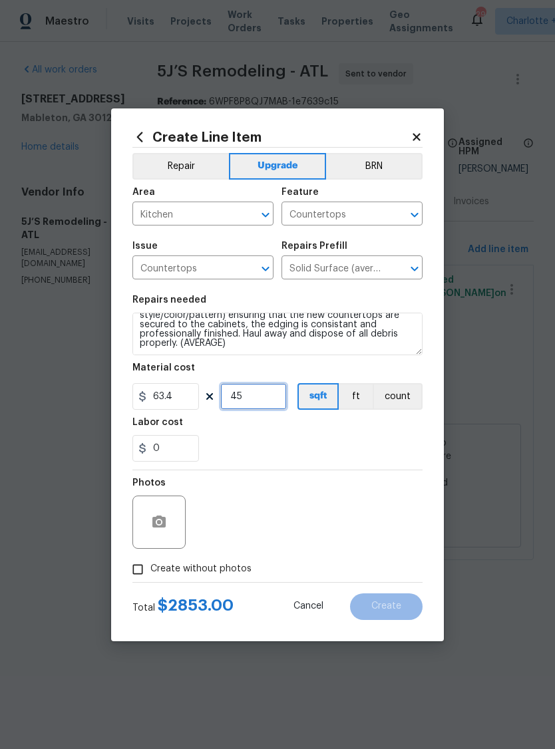
type input "45"
click at [216, 570] on span "Create without photos" at bounding box center [200, 569] width 101 height 14
click at [150, 570] on input "Create without photos" at bounding box center [137, 569] width 25 height 25
checkbox input "true"
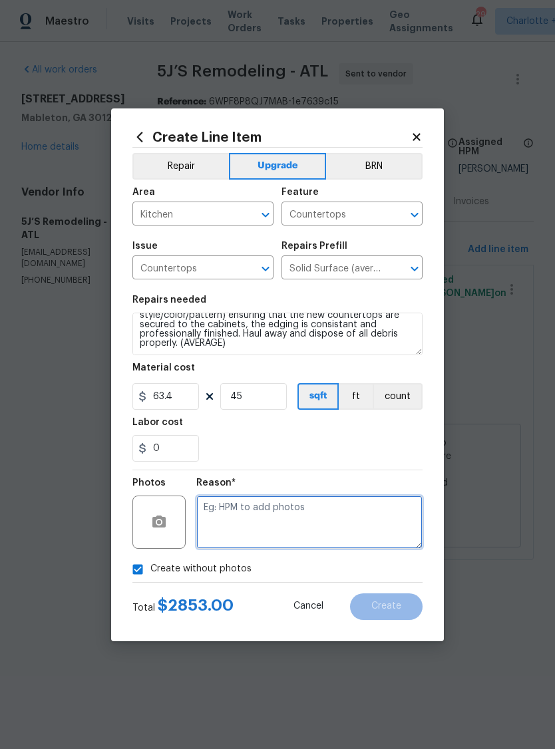
click at [324, 522] on textarea at bounding box center [309, 522] width 226 height 53
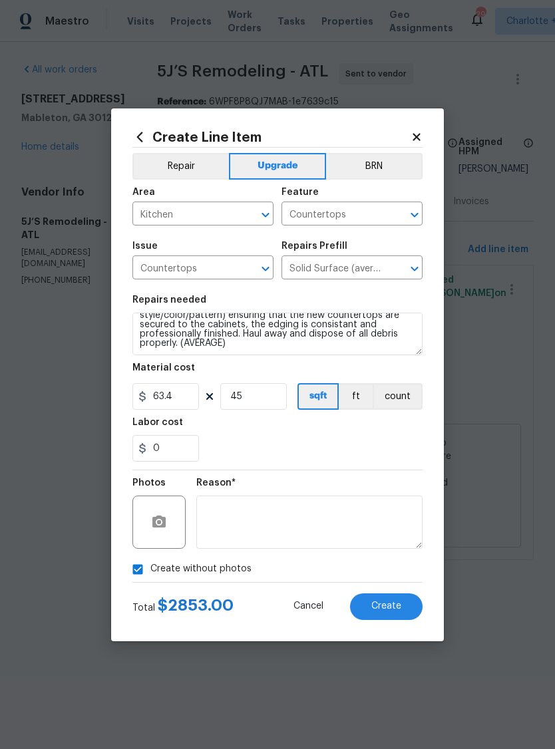
click at [389, 603] on span "Create" at bounding box center [386, 606] width 30 height 10
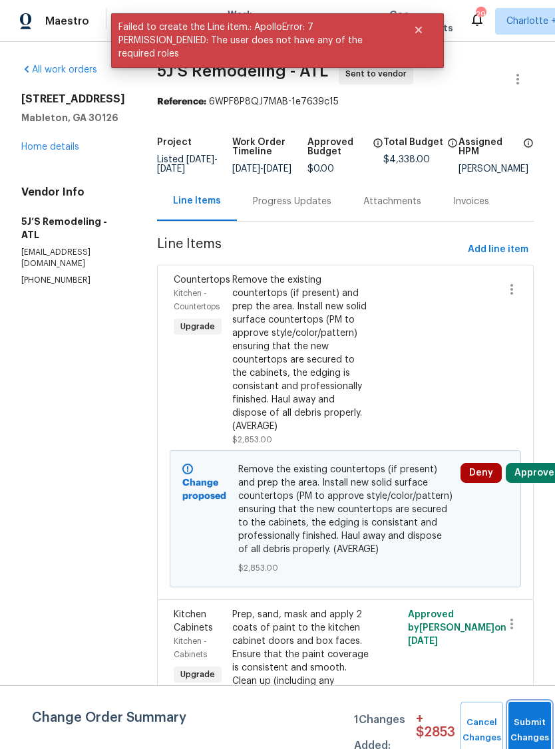
click at [518, 731] on span "Submit Changes" at bounding box center [529, 730] width 29 height 31
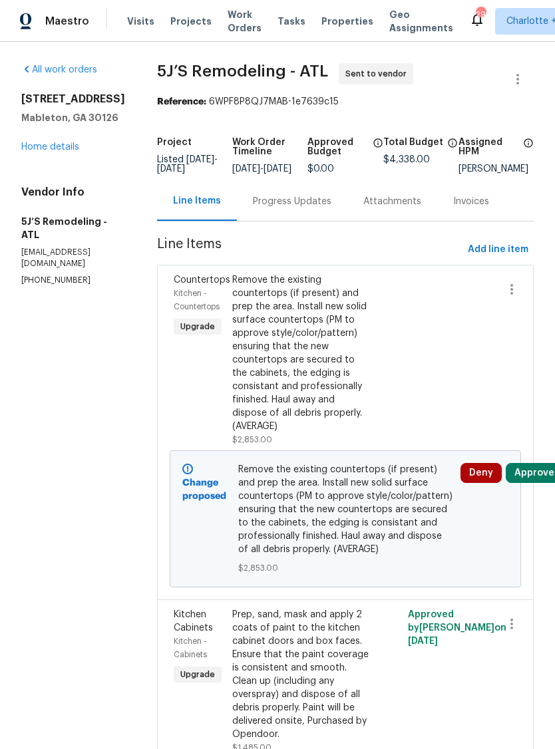
scroll to position [0, 0]
